Goal: Check status: Check status

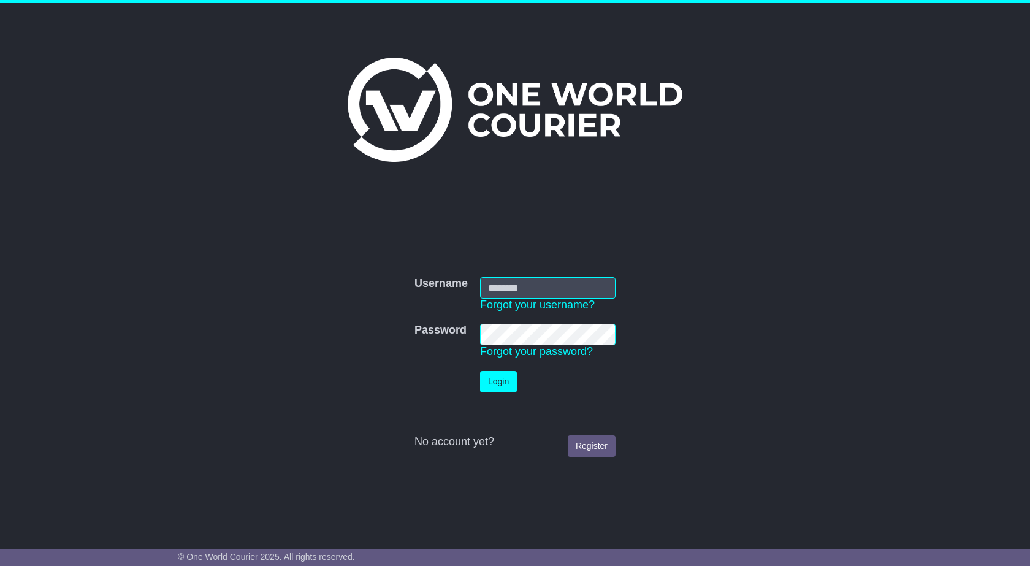
type input "**********"
click at [495, 380] on button "Login" at bounding box center [498, 381] width 37 height 21
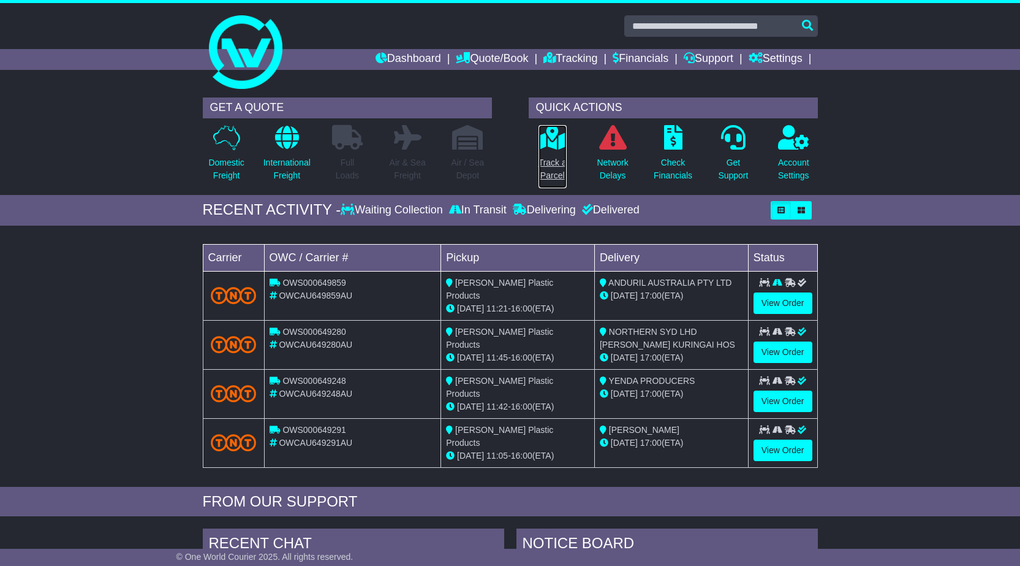
click at [550, 158] on p "Track a Parcel" at bounding box center [553, 169] width 28 height 26
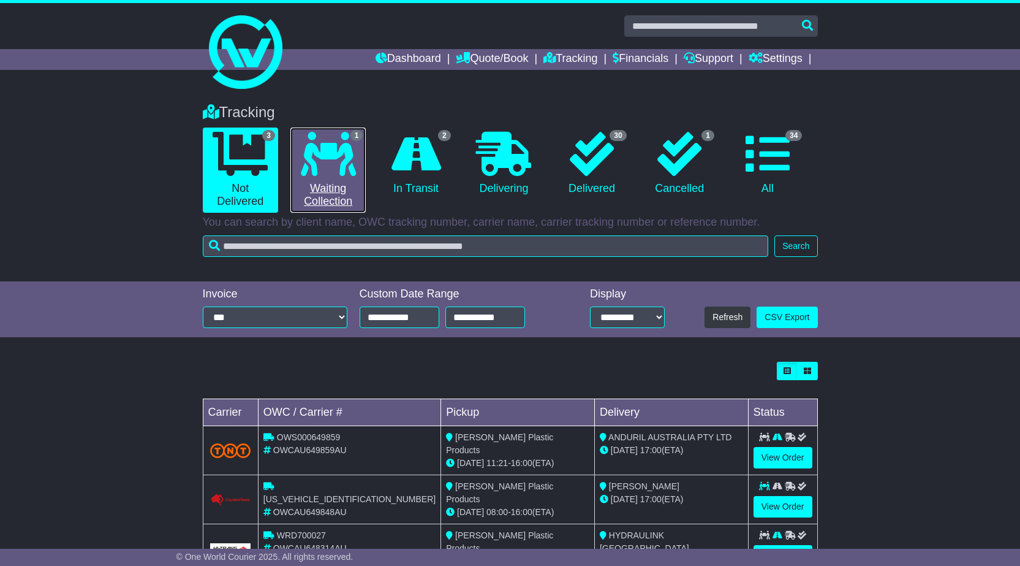
click at [328, 178] on link "1 Waiting Collection" at bounding box center [327, 169] width 75 height 85
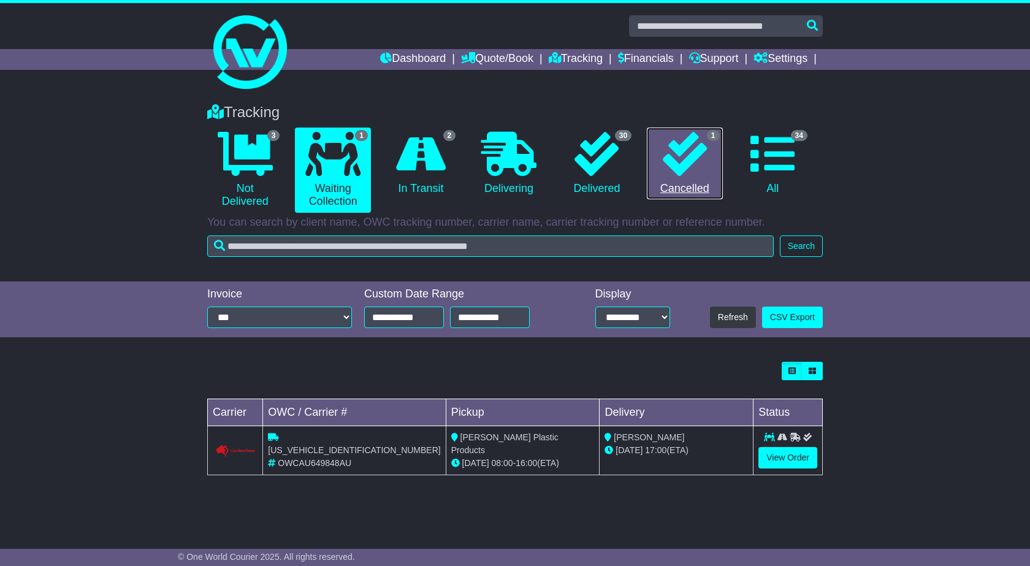
click at [688, 159] on icon at bounding box center [684, 154] width 44 height 44
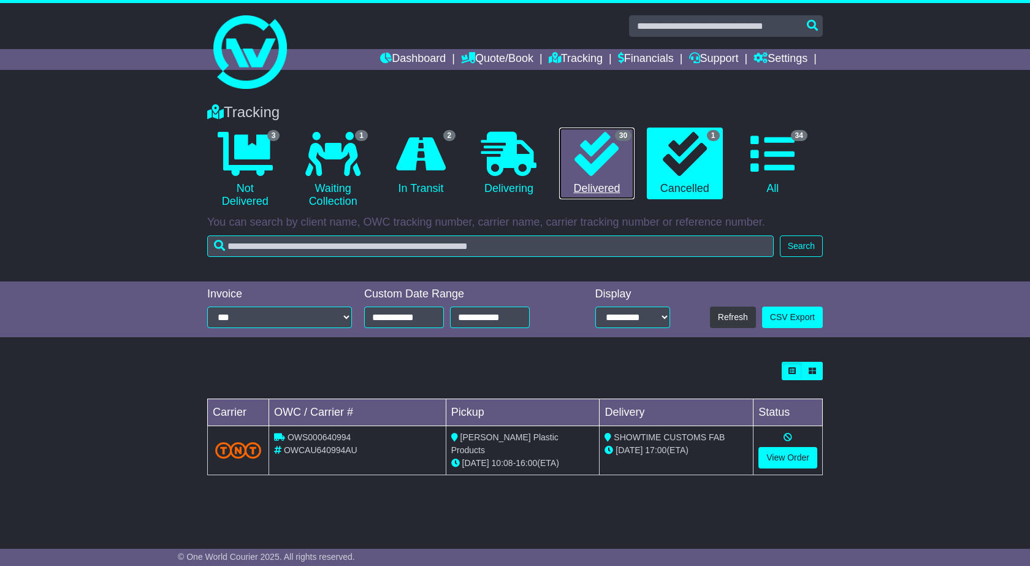
click at [607, 159] on icon at bounding box center [596, 154] width 44 height 44
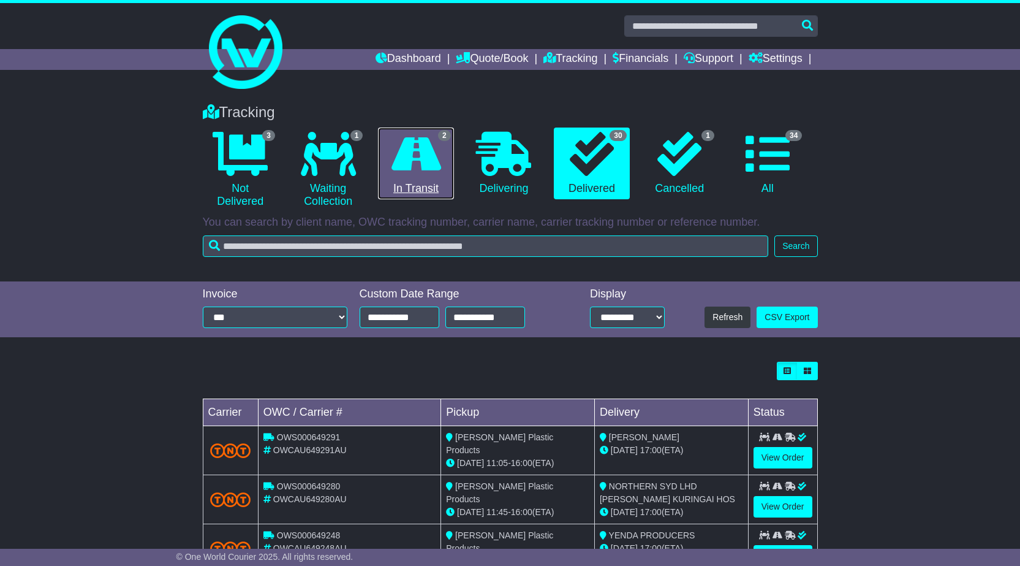
click at [413, 165] on icon at bounding box center [417, 154] width 50 height 44
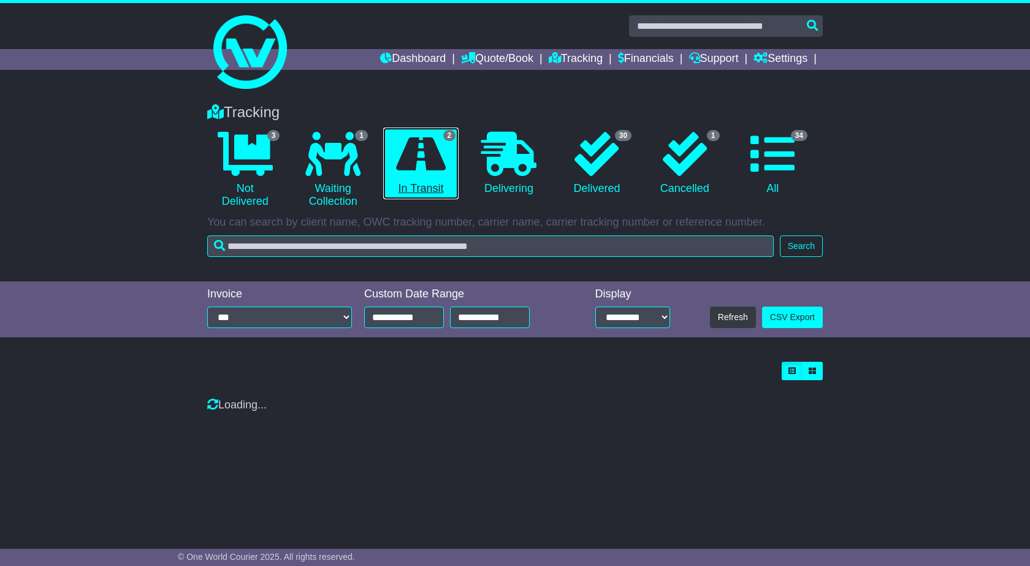
click at [413, 165] on icon at bounding box center [421, 154] width 50 height 44
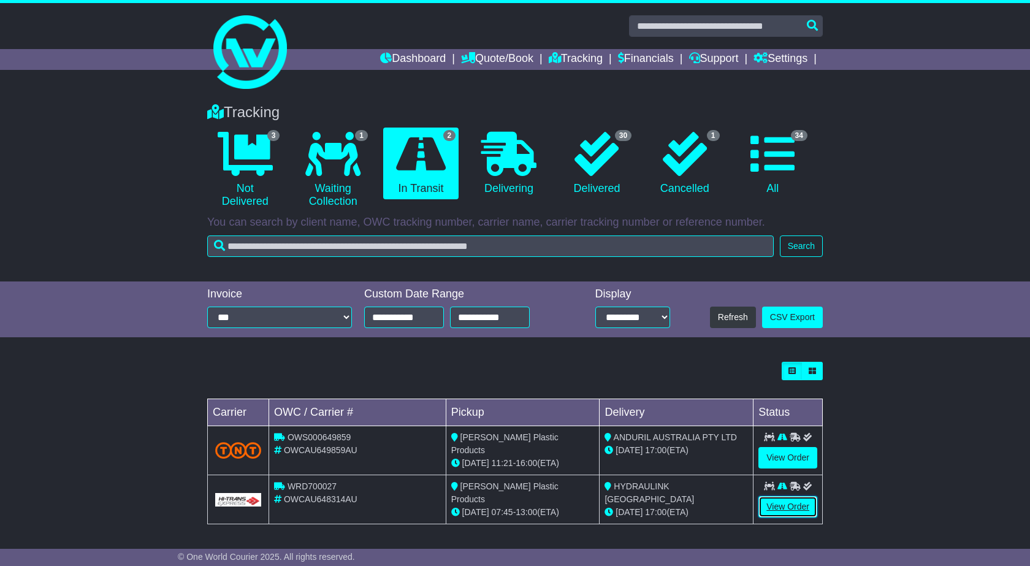
click at [783, 503] on link "View Order" at bounding box center [787, 506] width 59 height 21
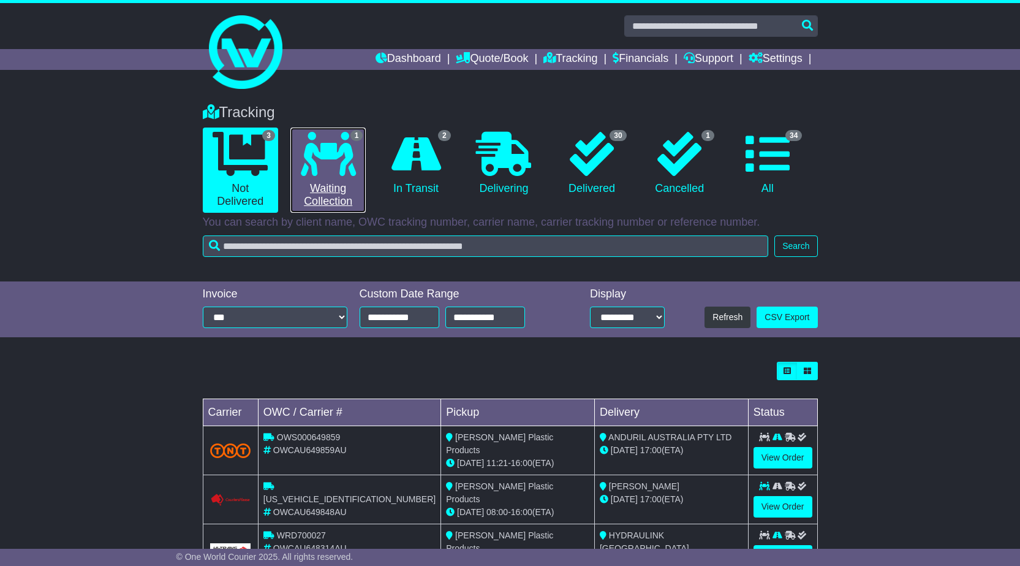
click at [325, 191] on link "1 Waiting Collection" at bounding box center [327, 169] width 75 height 85
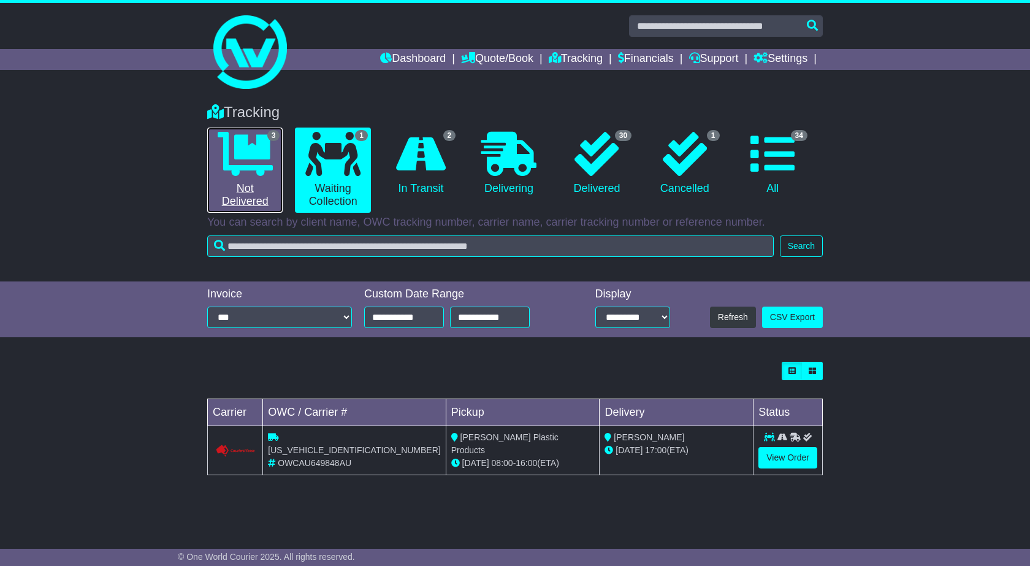
click at [256, 147] on icon at bounding box center [245, 154] width 55 height 44
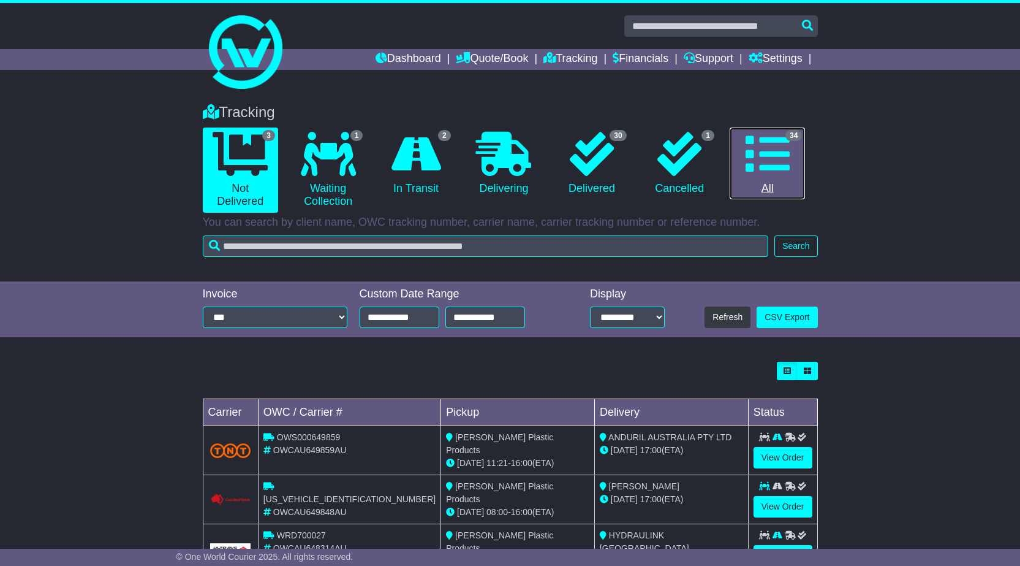
click at [774, 156] on icon at bounding box center [768, 154] width 44 height 44
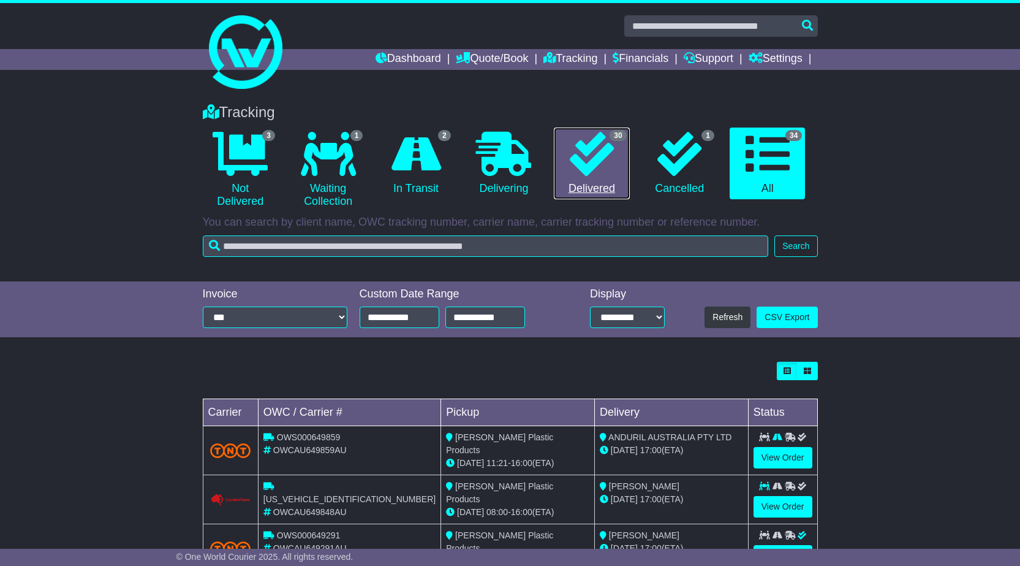
click at [598, 161] on icon at bounding box center [592, 154] width 44 height 44
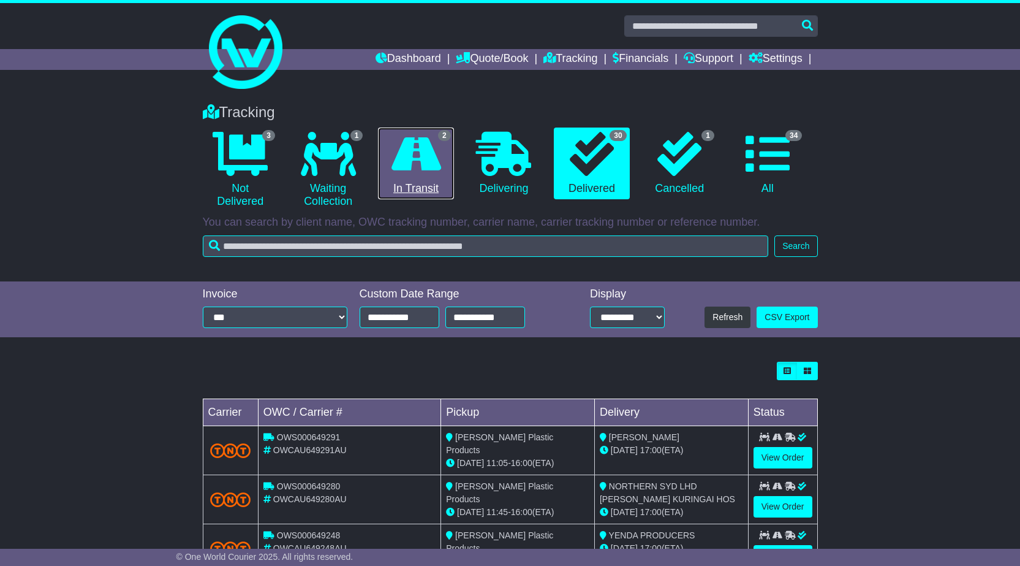
click at [432, 163] on icon at bounding box center [417, 154] width 50 height 44
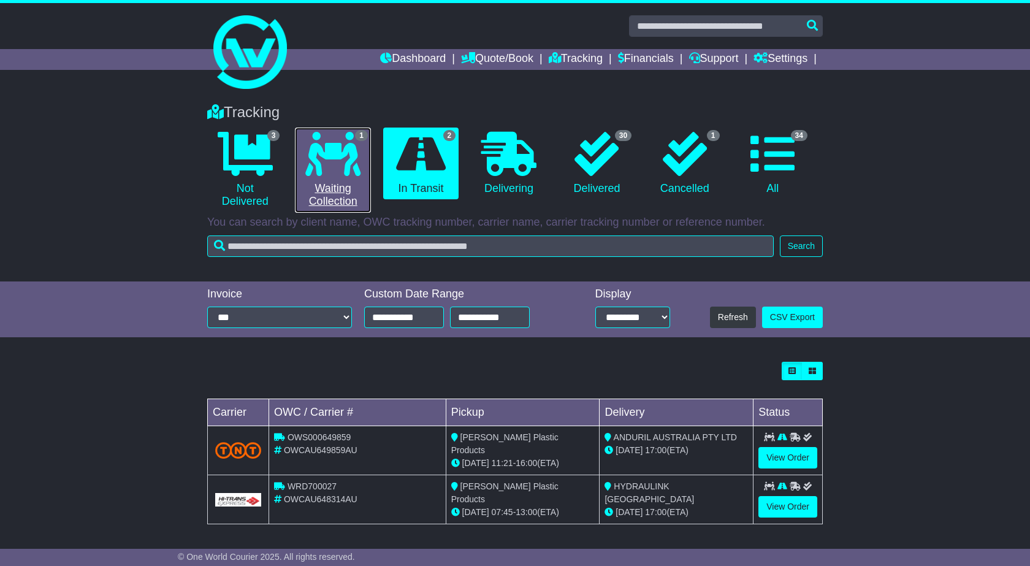
click at [357, 166] on icon at bounding box center [332, 154] width 55 height 44
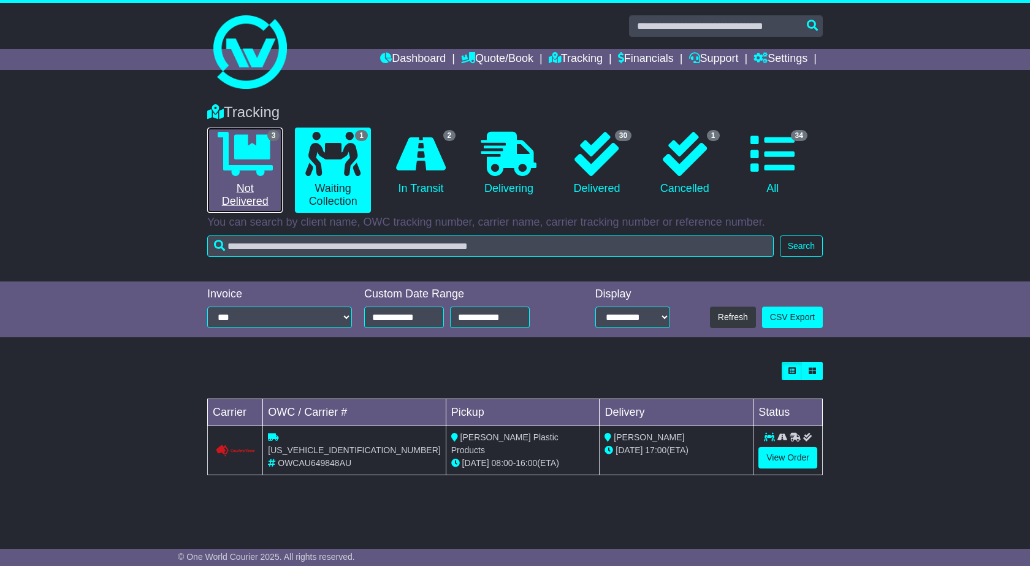
click at [245, 180] on link "3 Not Delivered" at bounding box center [244, 169] width 75 height 85
